Goal: Complete application form

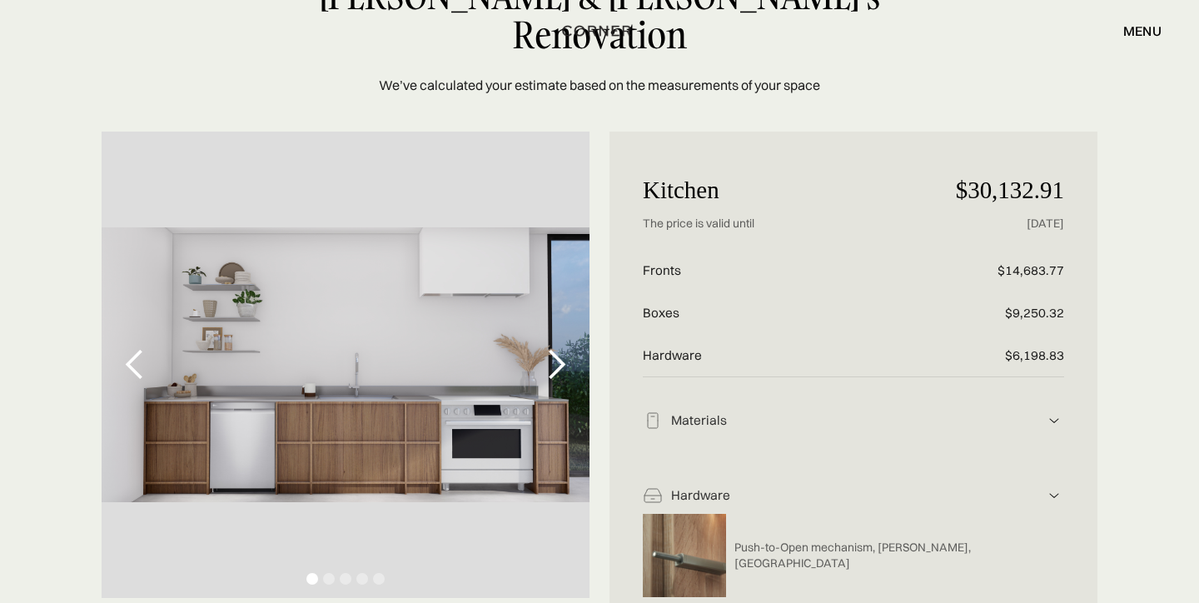
scroll to position [212, 0]
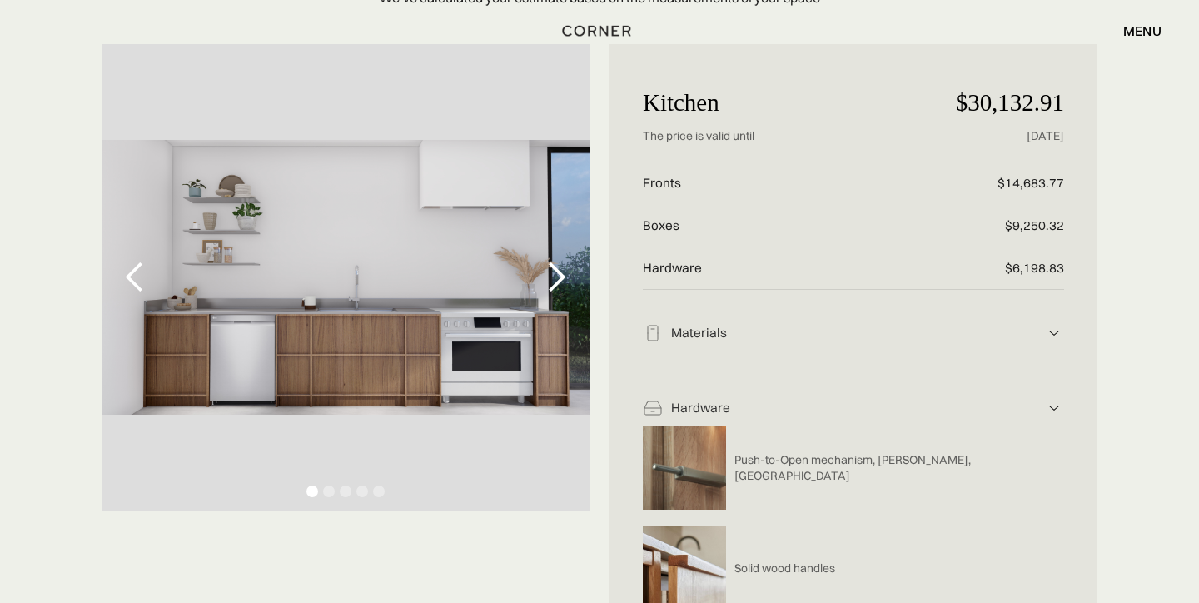
click at [544, 261] on div "next slide" at bounding box center [556, 277] width 33 height 33
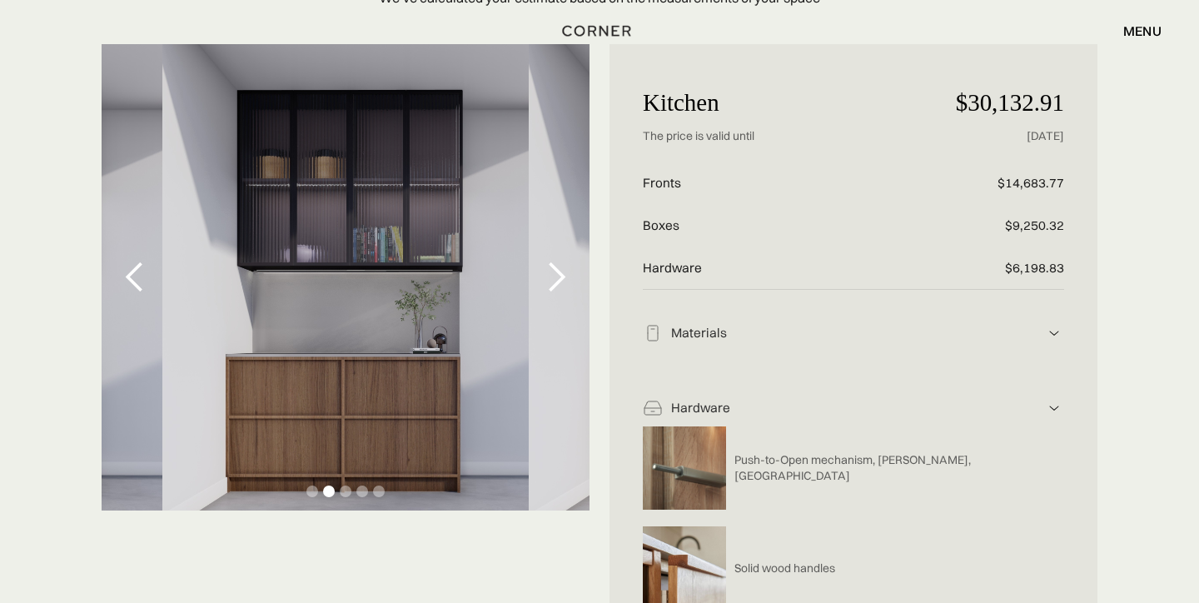
click at [544, 261] on div "next slide" at bounding box center [556, 277] width 33 height 33
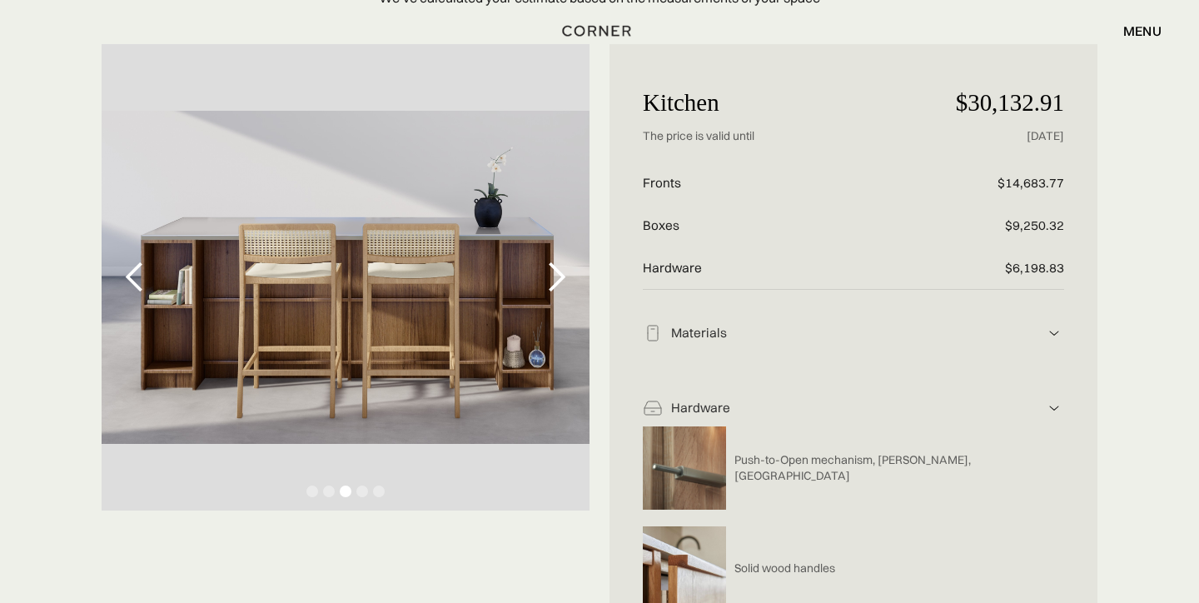
click at [544, 261] on div "next slide" at bounding box center [556, 277] width 33 height 33
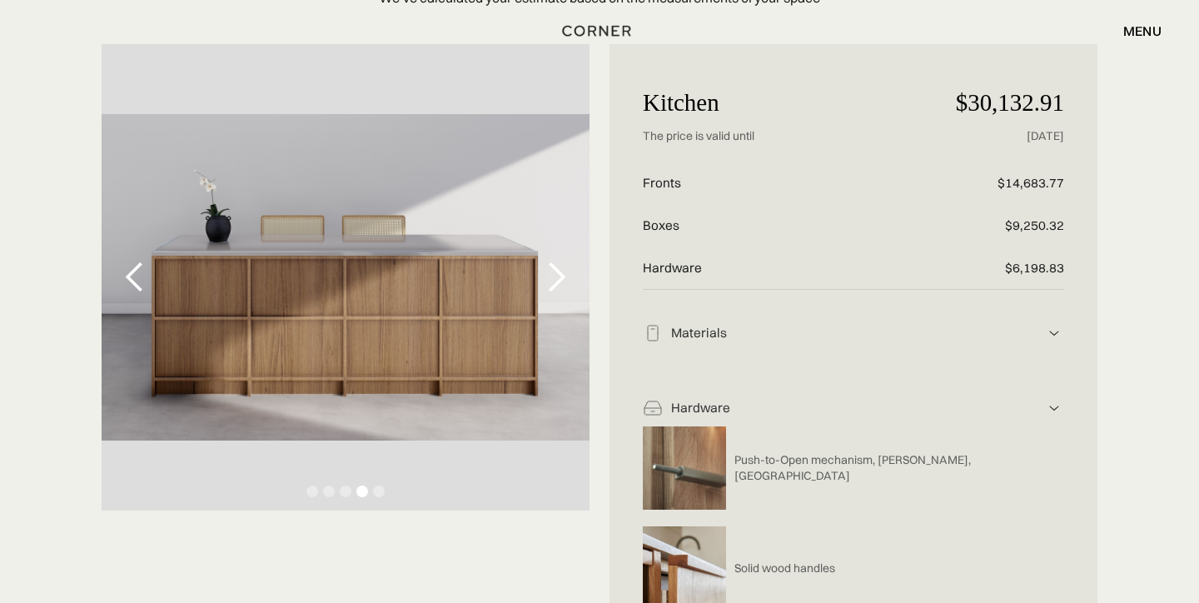
click at [544, 261] on div "next slide" at bounding box center [556, 277] width 33 height 33
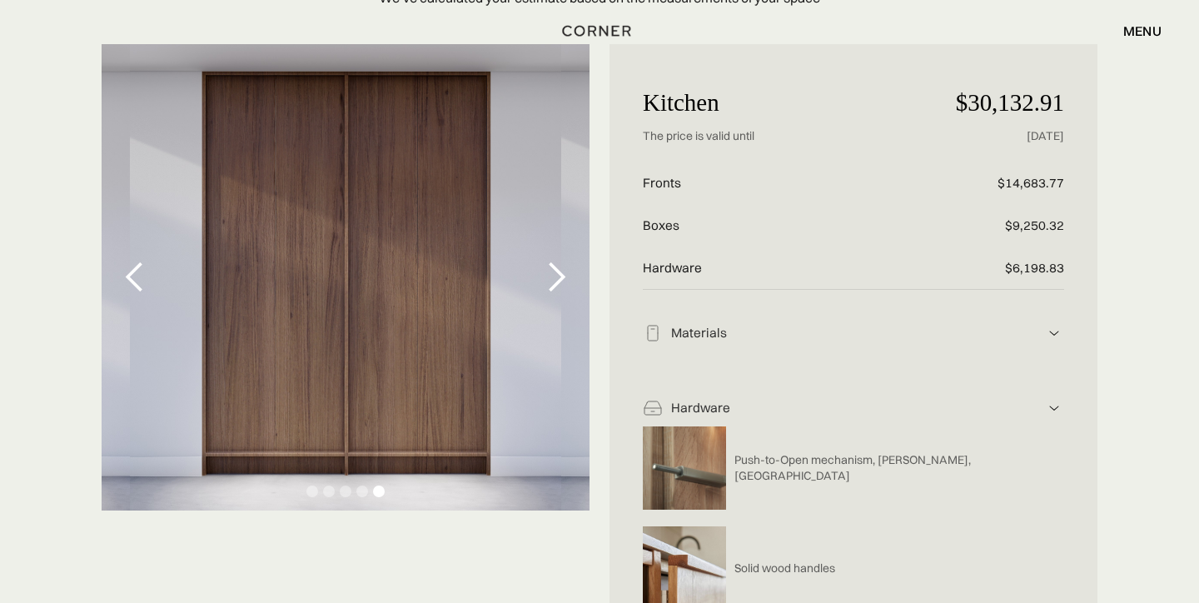
click at [544, 261] on div "next slide" at bounding box center [556, 277] width 33 height 33
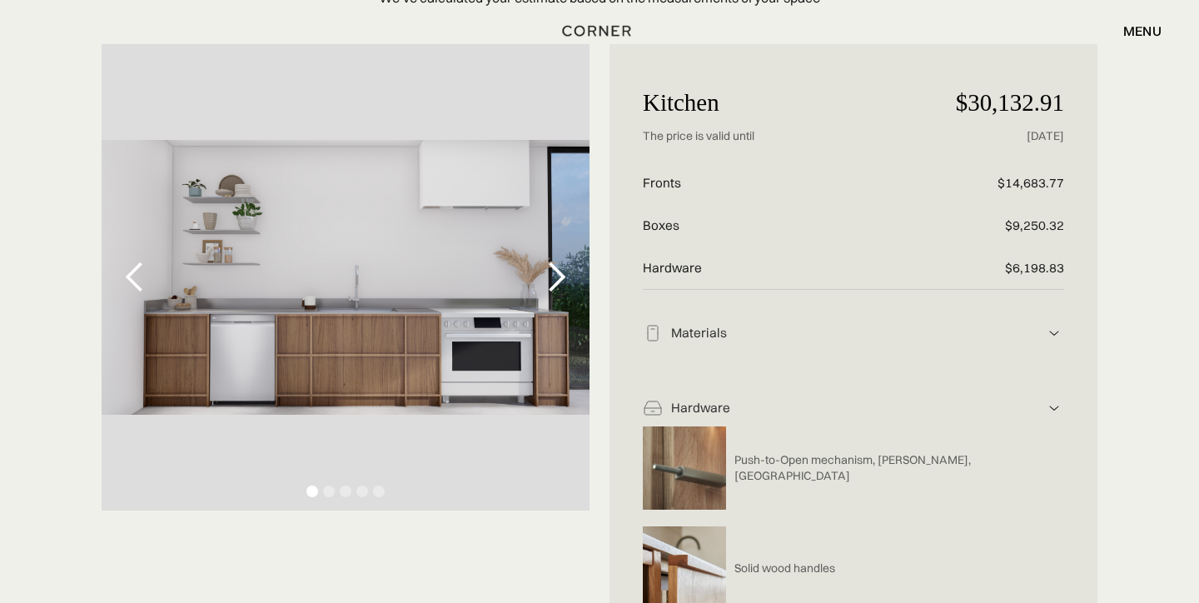
click at [545, 261] on div "next slide" at bounding box center [556, 277] width 33 height 33
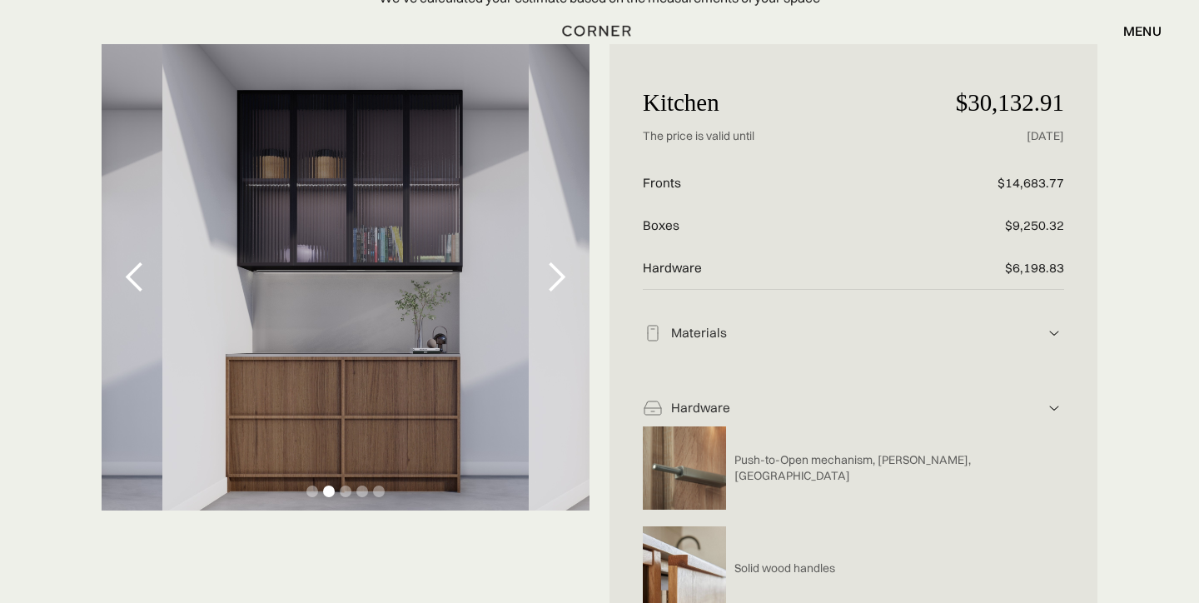
click at [147, 261] on div "previous slide" at bounding box center [134, 277] width 33 height 33
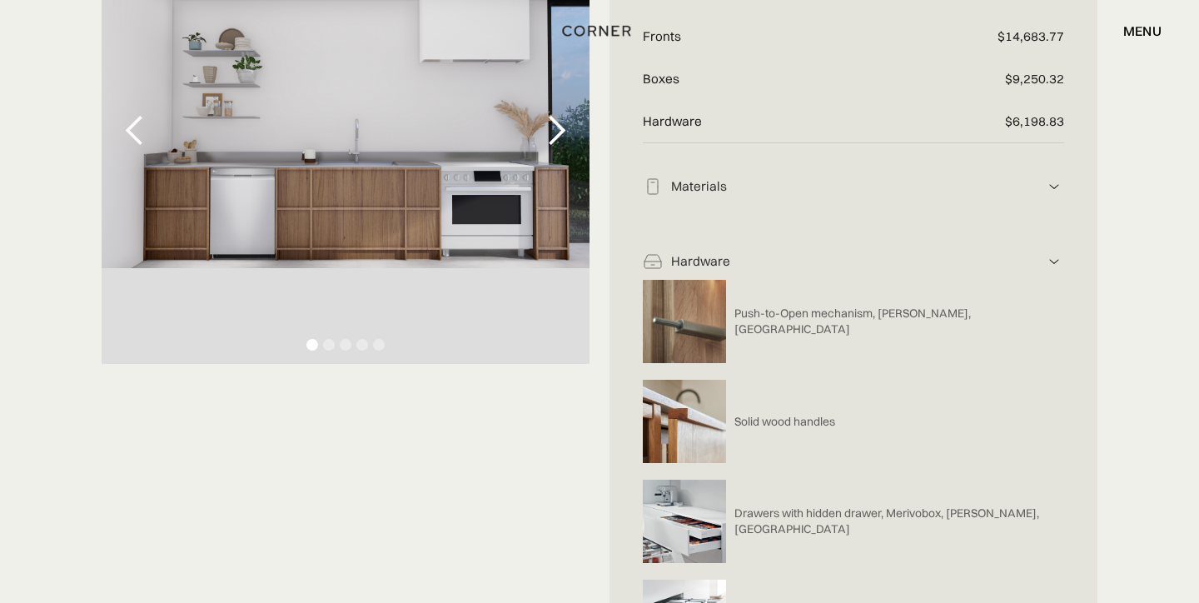
scroll to position [357, 0]
click at [559, 115] on div "next slide" at bounding box center [556, 131] width 33 height 33
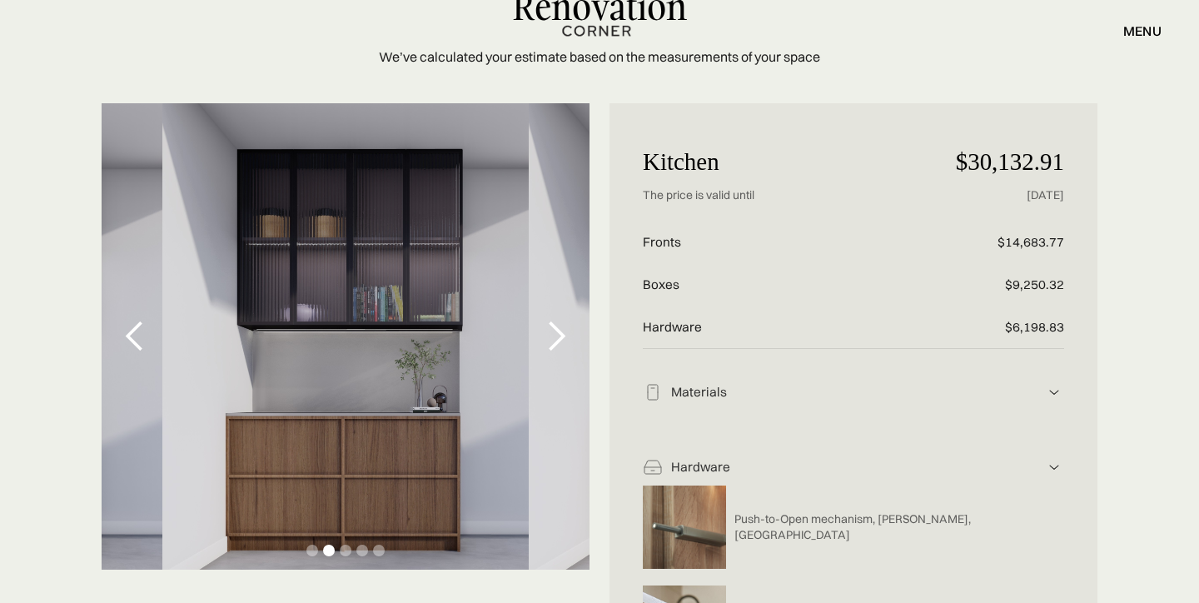
scroll to position [146, 0]
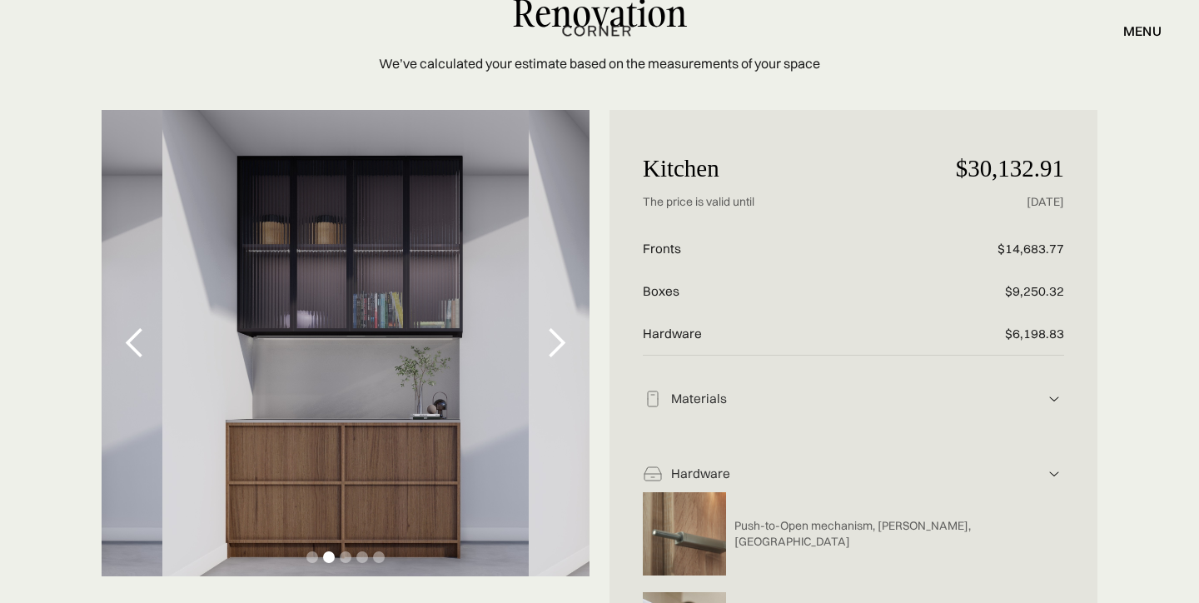
click at [558, 325] on div "next slide" at bounding box center [556, 343] width 67 height 466
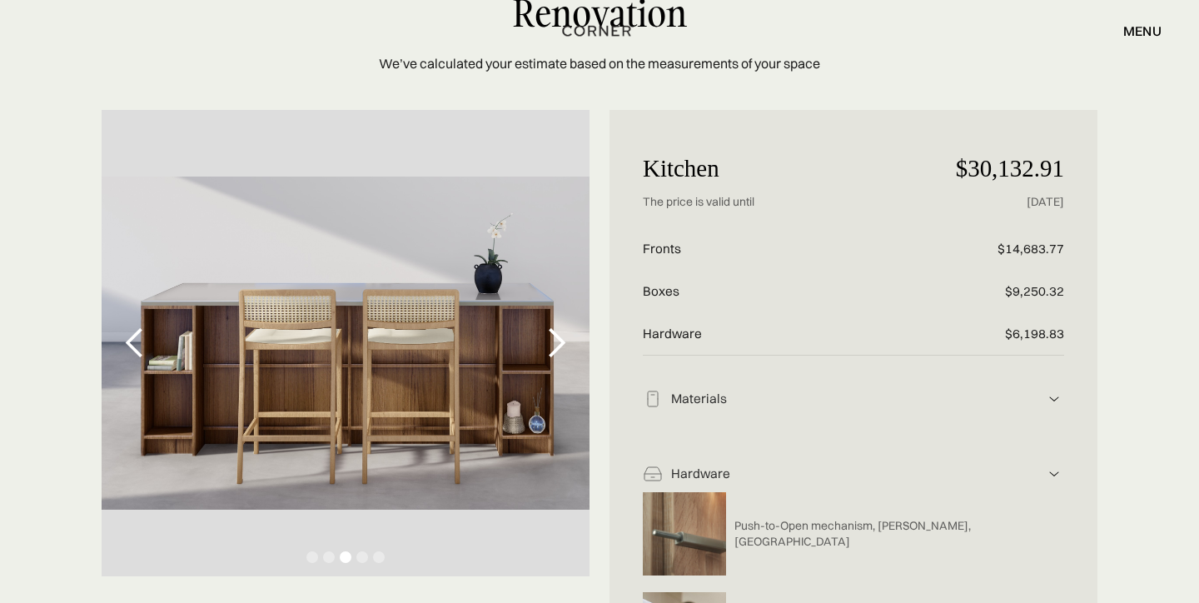
click at [558, 324] on div "next slide" at bounding box center [556, 343] width 67 height 466
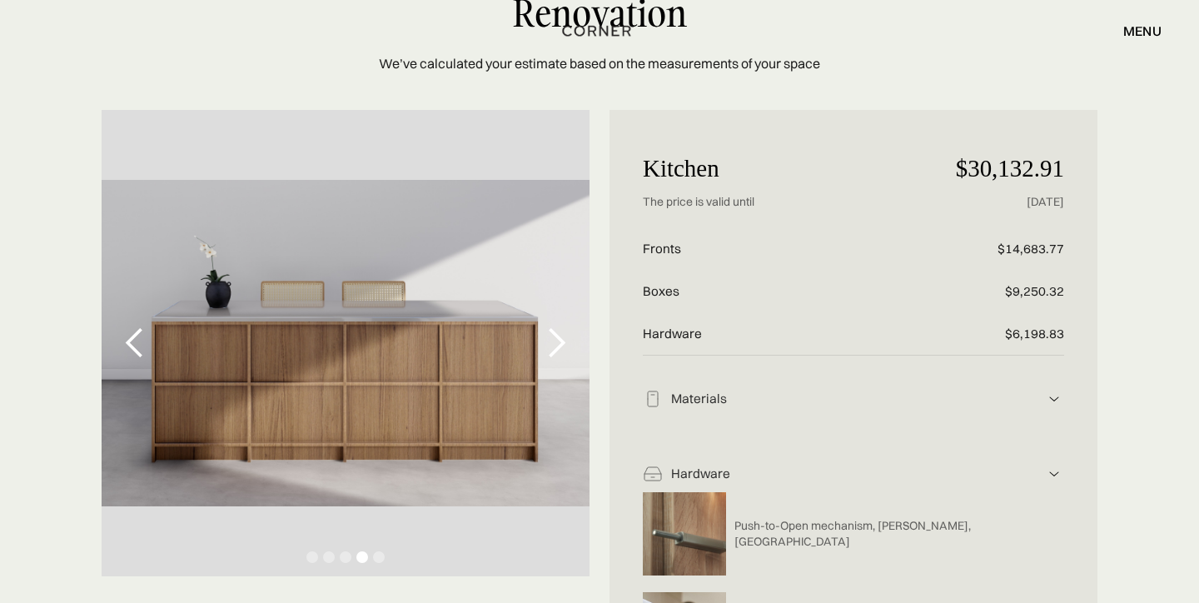
click at [142, 326] on div "previous slide" at bounding box center [134, 342] width 33 height 33
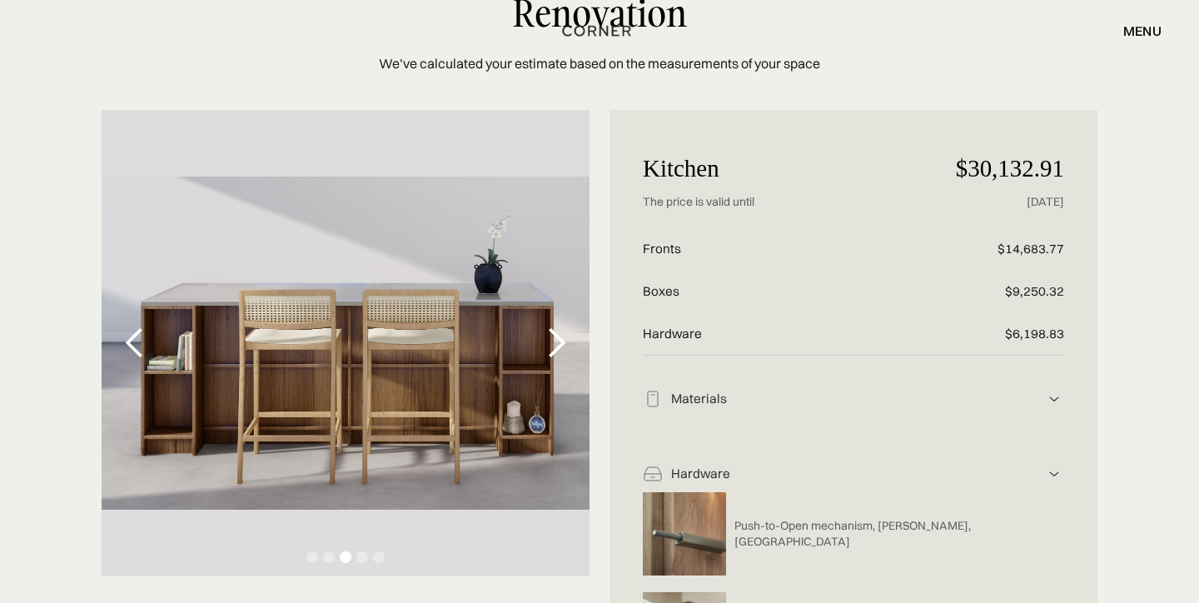
click at [142, 326] on div "previous slide" at bounding box center [134, 342] width 33 height 33
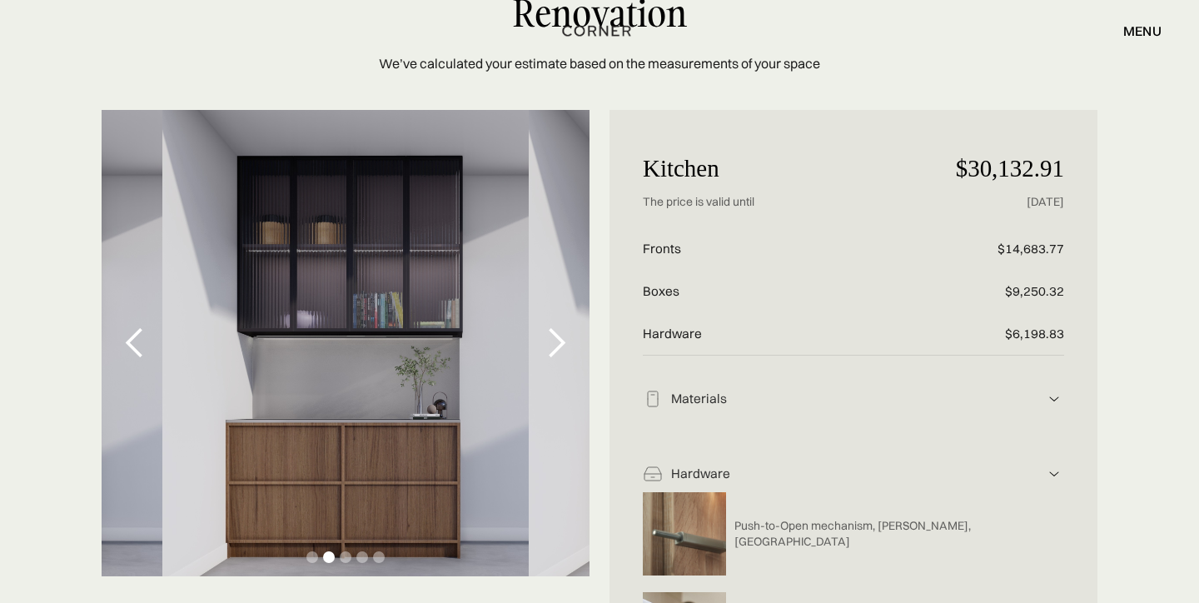
click at [558, 326] on div "next slide" at bounding box center [556, 342] width 33 height 33
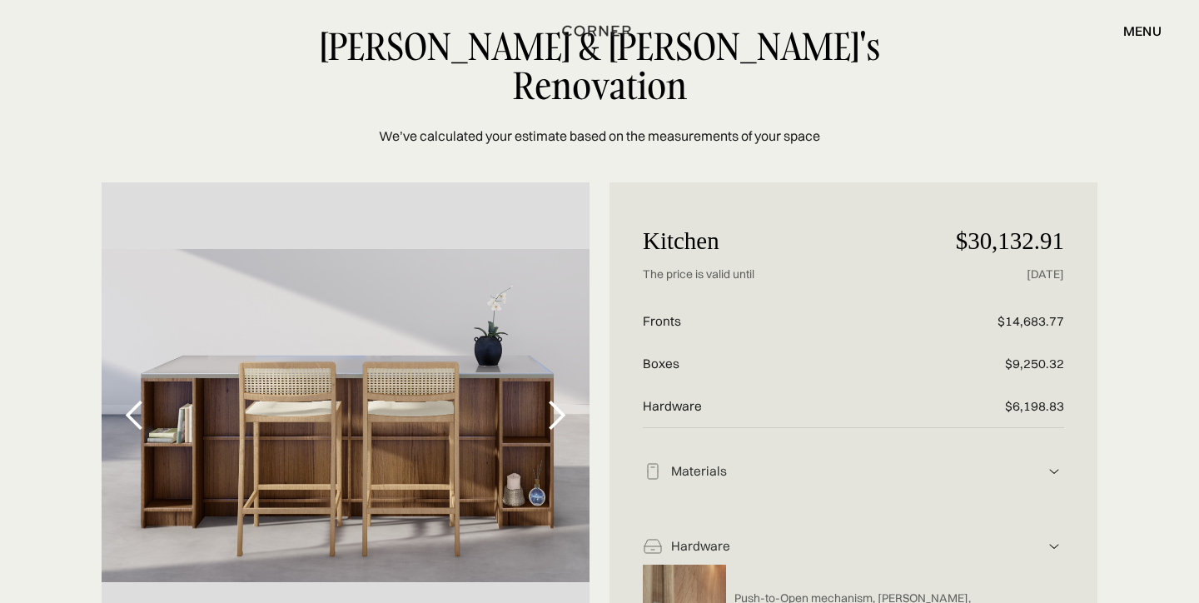
scroll to position [0, 0]
